Goal: Task Accomplishment & Management: Use online tool/utility

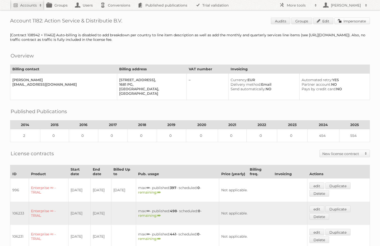
click at [348, 21] on link "Impersonate" at bounding box center [352, 21] width 36 height 7
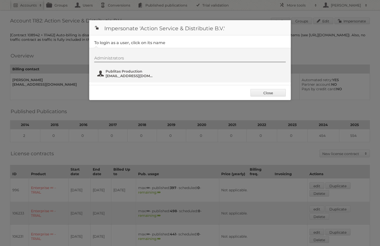
click at [132, 72] on span "Publitas Production" at bounding box center [130, 71] width 49 height 5
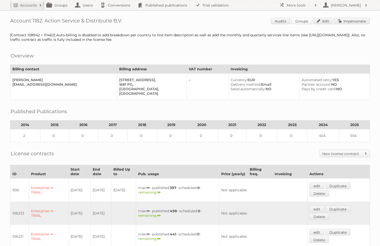
click at [301, 23] on link "Groups" at bounding box center [301, 21] width 21 height 7
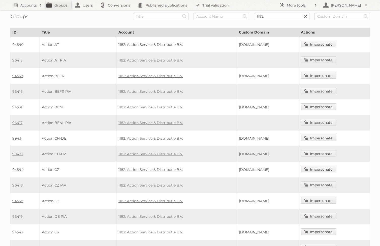
click at [132, 43] on link "1182: Action Service & Distributie B.V." at bounding box center [150, 44] width 65 height 5
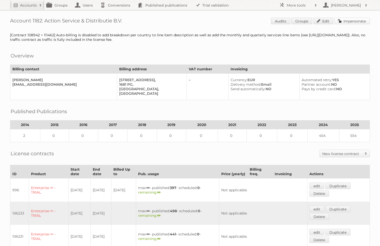
click at [352, 20] on link "Impersonate" at bounding box center [352, 21] width 36 height 7
